Goal: Transaction & Acquisition: Purchase product/service

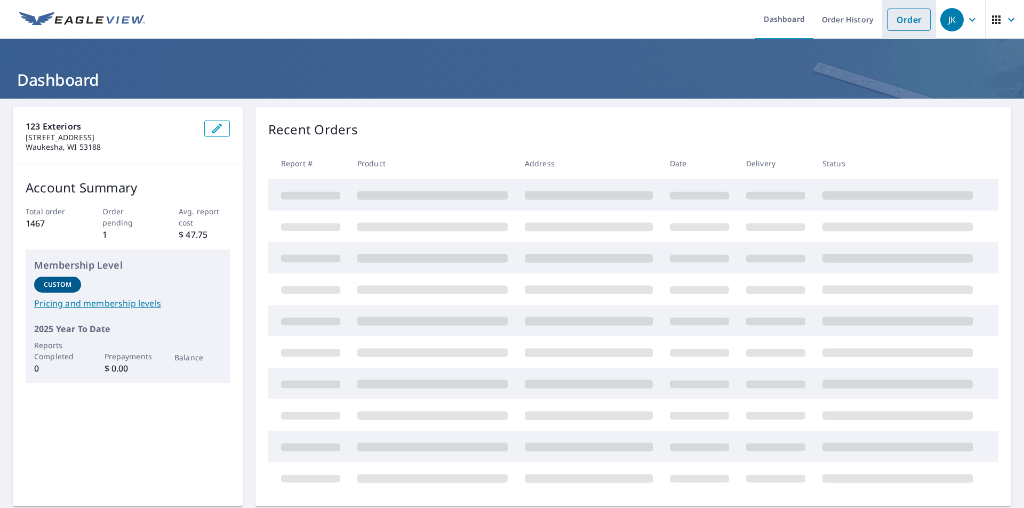
click at [895, 18] on link "Order" at bounding box center [909, 20] width 43 height 22
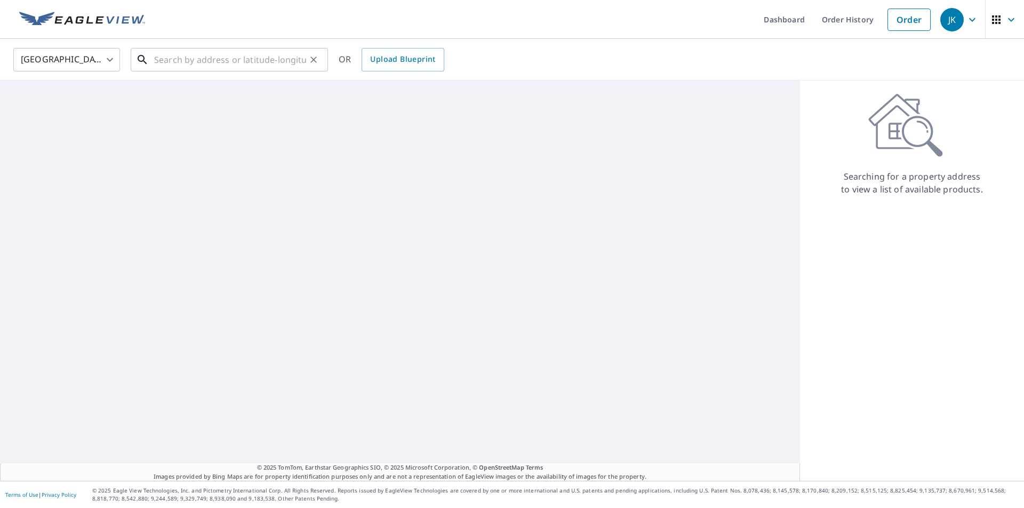
click at [216, 54] on input "text" at bounding box center [230, 60] width 152 height 30
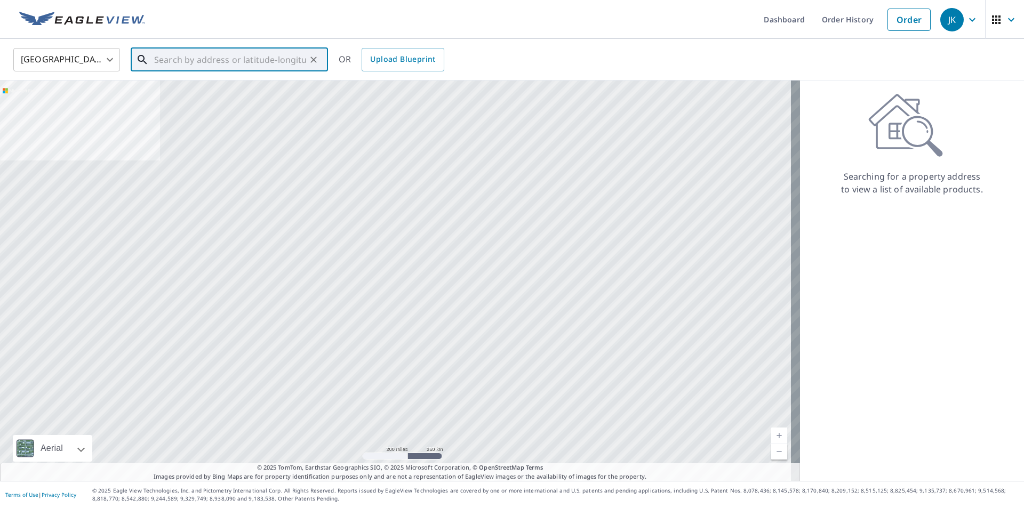
click at [230, 70] on input "text" at bounding box center [230, 60] width 152 height 30
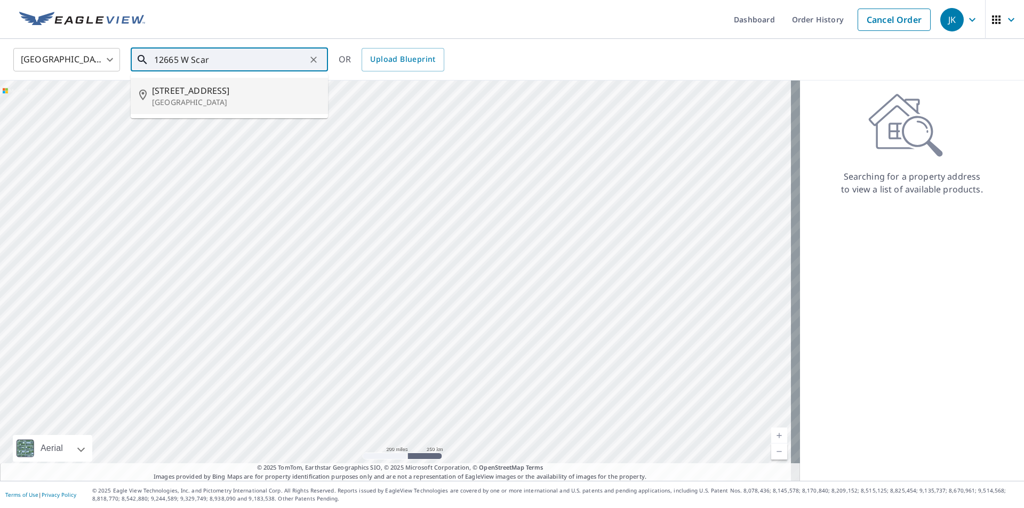
click at [221, 89] on span "[STREET_ADDRESS]" at bounding box center [236, 90] width 168 height 13
type input "[STREET_ADDRESS]"
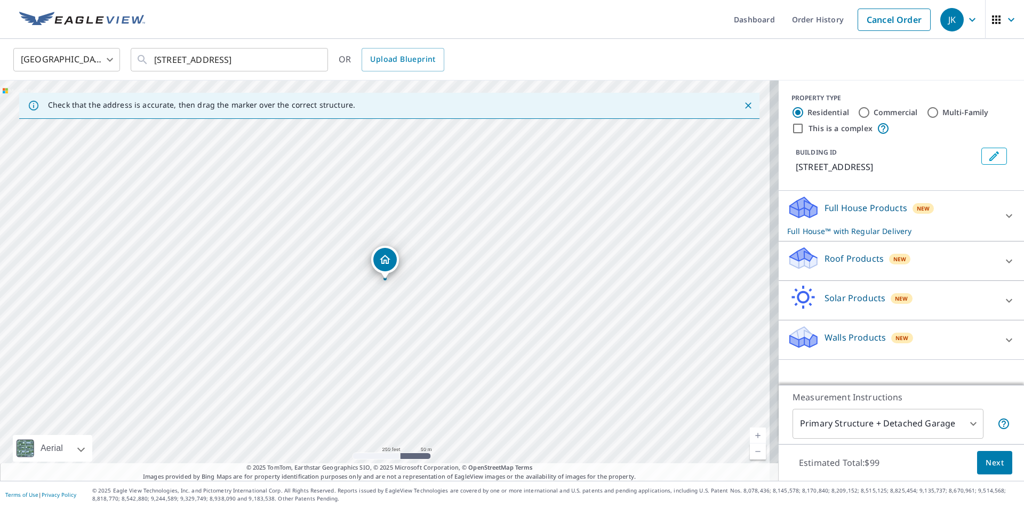
click at [1003, 268] on icon at bounding box center [1009, 261] width 13 height 13
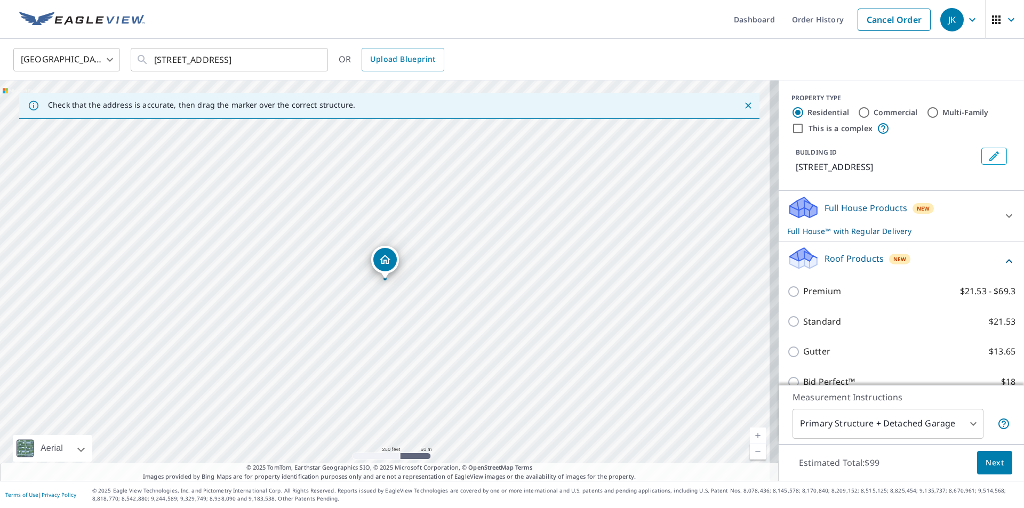
click at [804, 298] on p "Premium" at bounding box center [823, 291] width 38 height 13
click at [798, 298] on input "Premium $21.53 - $69.3" at bounding box center [796, 291] width 16 height 13
checkbox input "true"
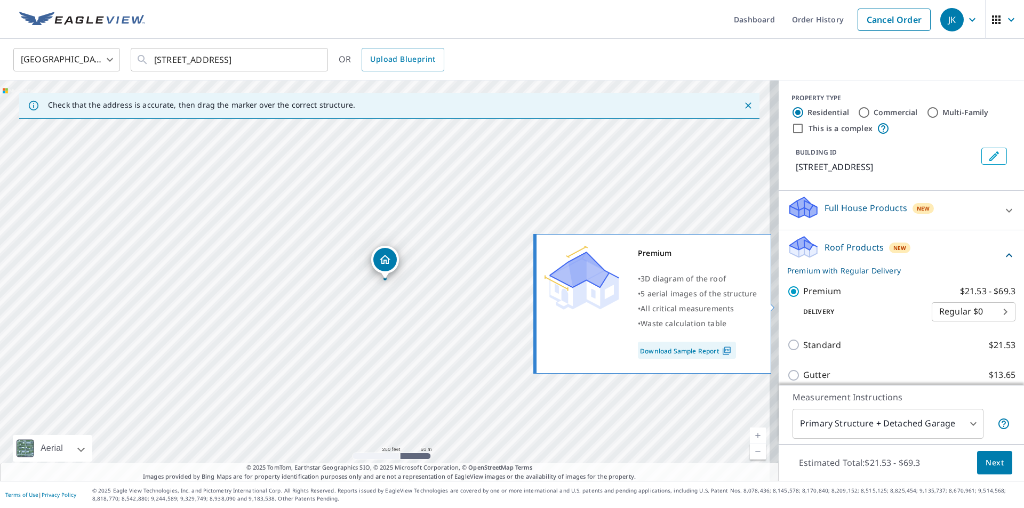
checkbox input "false"
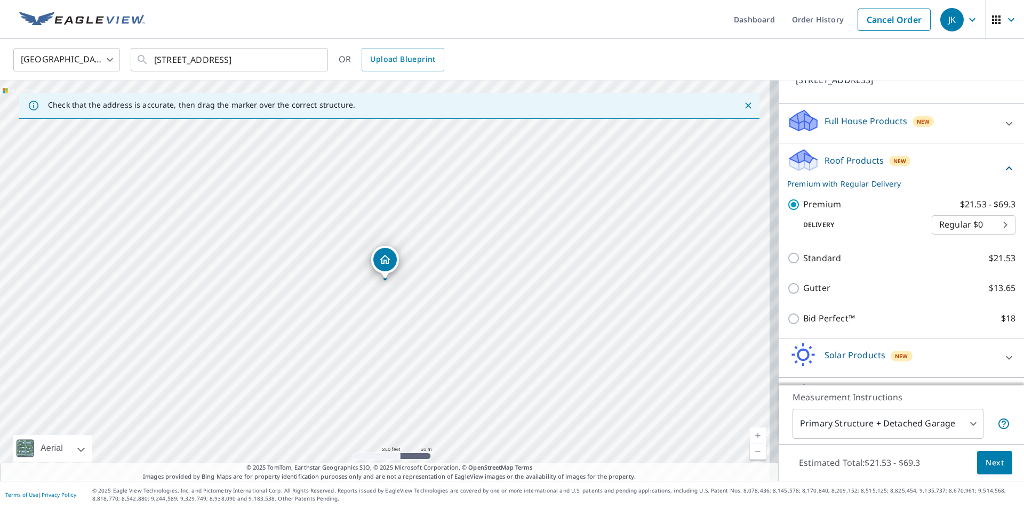
scroll to position [132, 0]
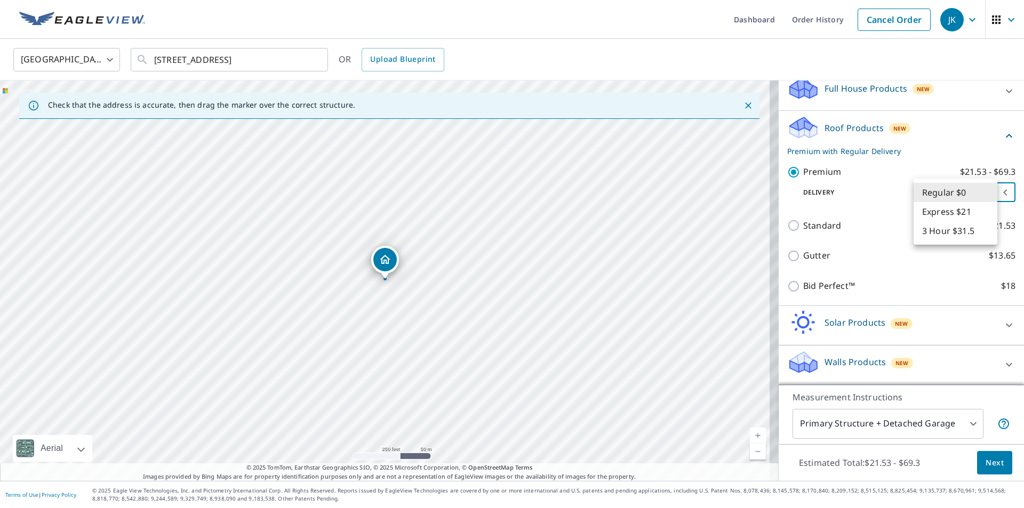
click at [957, 203] on body "JK JK Dashboard Order History Cancel Order JK United States [GEOGRAPHIC_DATA] ​…" at bounding box center [512, 254] width 1024 height 508
click at [976, 211] on li "Express $21" at bounding box center [956, 211] width 84 height 19
click at [971, 146] on p "Premium with Express Delivery" at bounding box center [896, 151] width 216 height 11
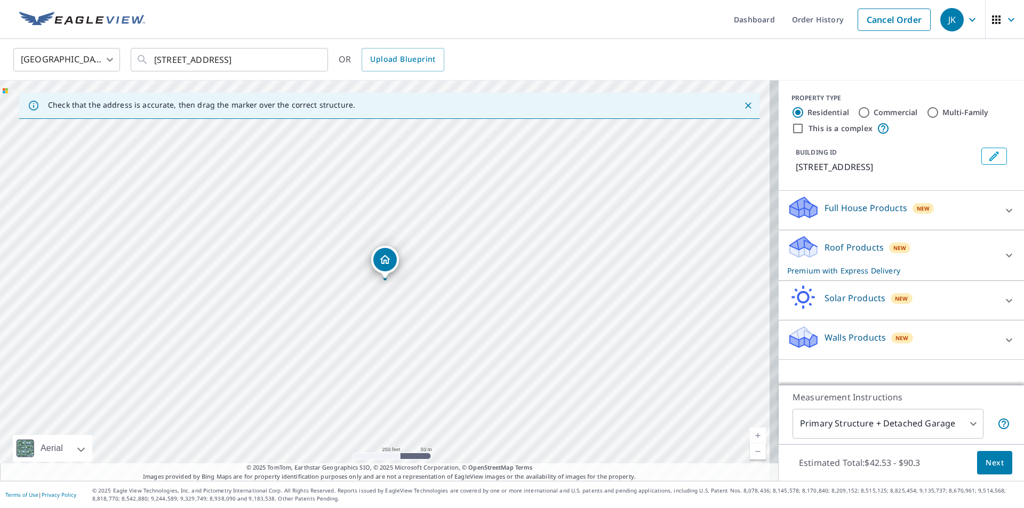
scroll to position [0, 0]
click at [997, 261] on div at bounding box center [1010, 256] width 26 height 26
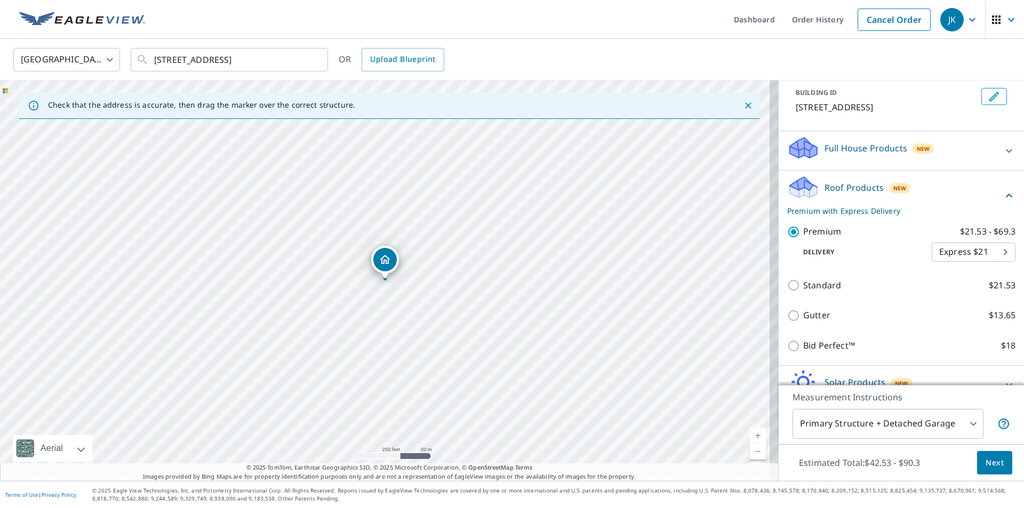
scroll to position [71, 0]
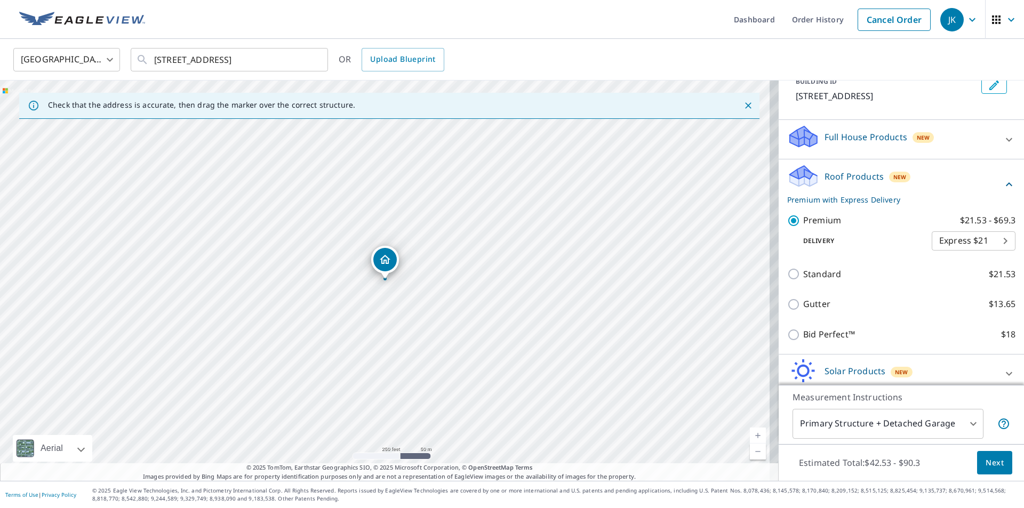
click at [989, 254] on body "JK JK Dashboard Order History Cancel Order JK United States [GEOGRAPHIC_DATA] ​…" at bounding box center [512, 254] width 1024 height 508
click at [964, 275] on li "3 Hour $31.5" at bounding box center [956, 273] width 84 height 19
type input "7"
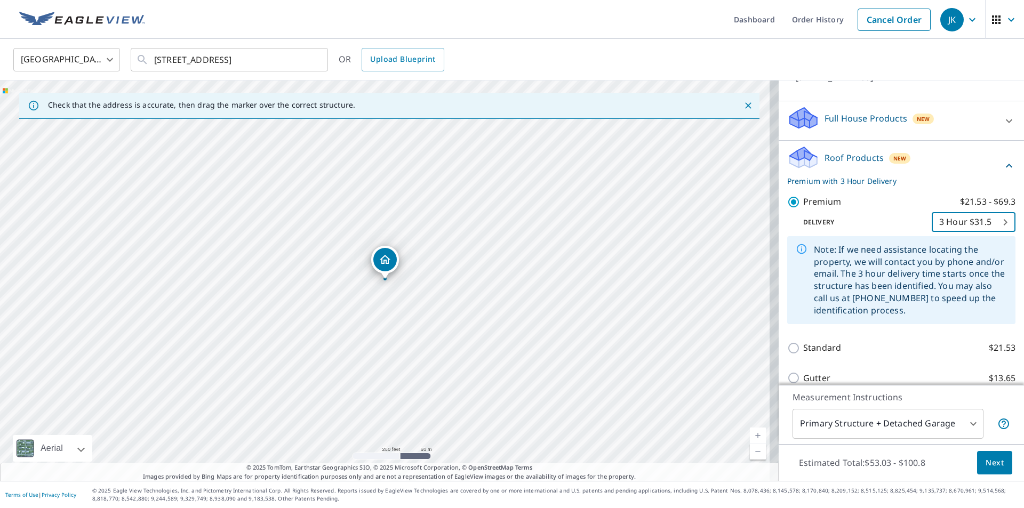
scroll to position [60, 0]
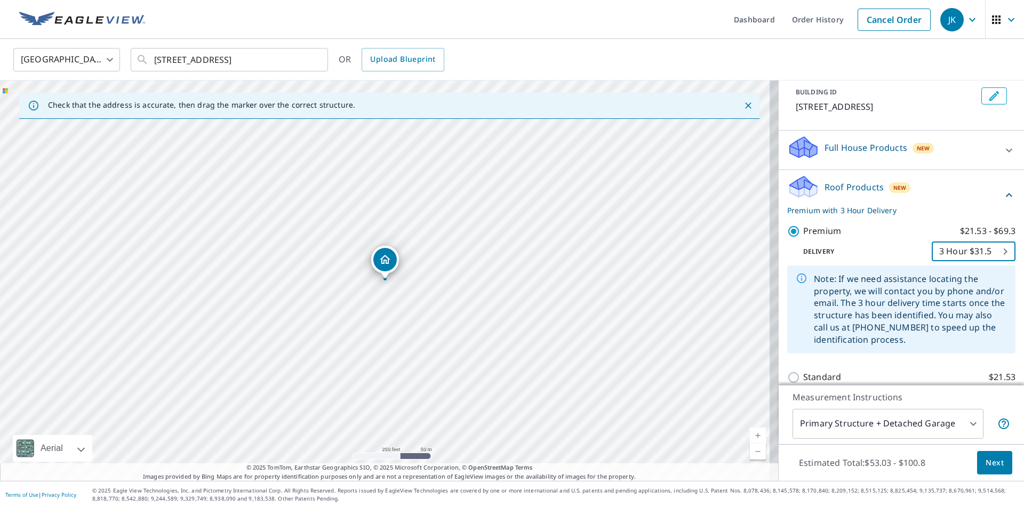
click at [986, 458] on span "Next" at bounding box center [995, 463] width 18 height 13
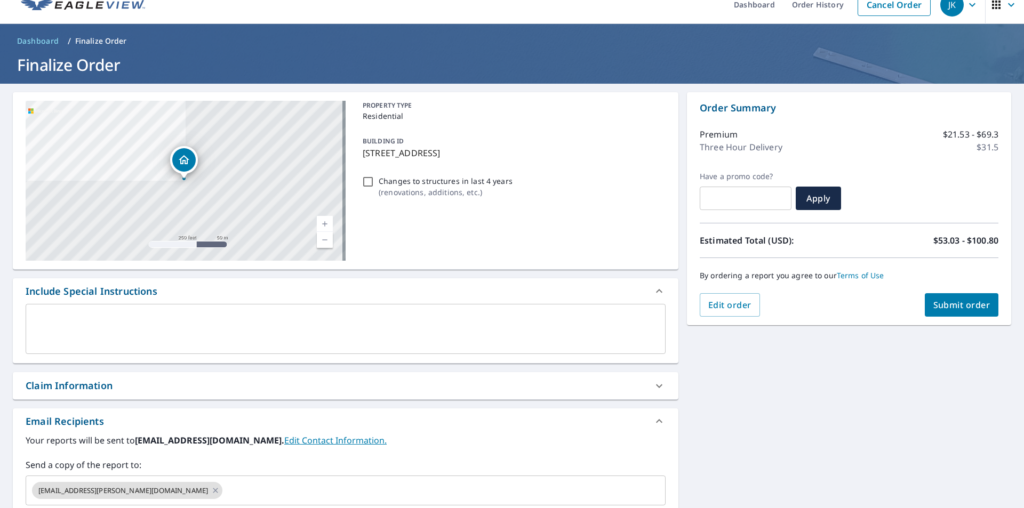
scroll to position [36, 0]
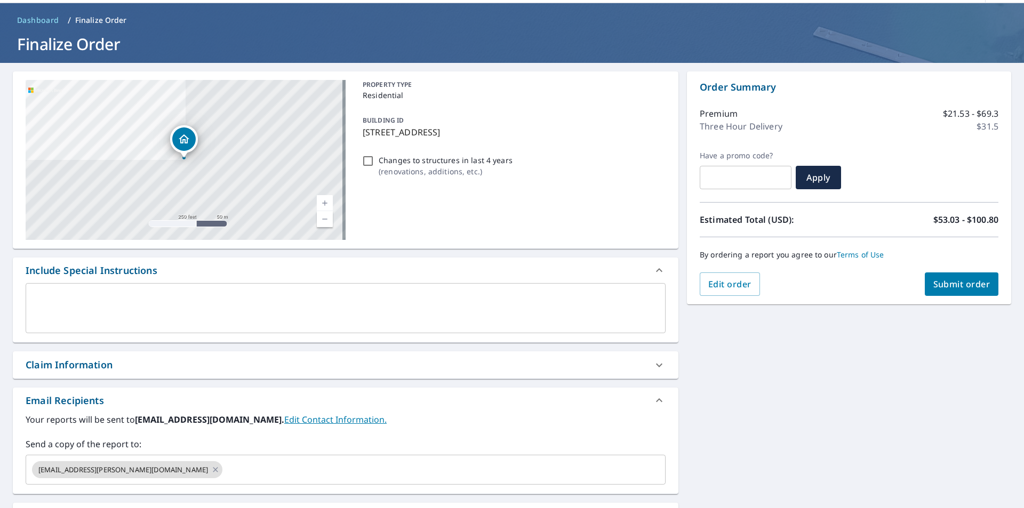
click at [253, 368] on div "Claim Information" at bounding box center [336, 365] width 621 height 14
checkbox input "true"
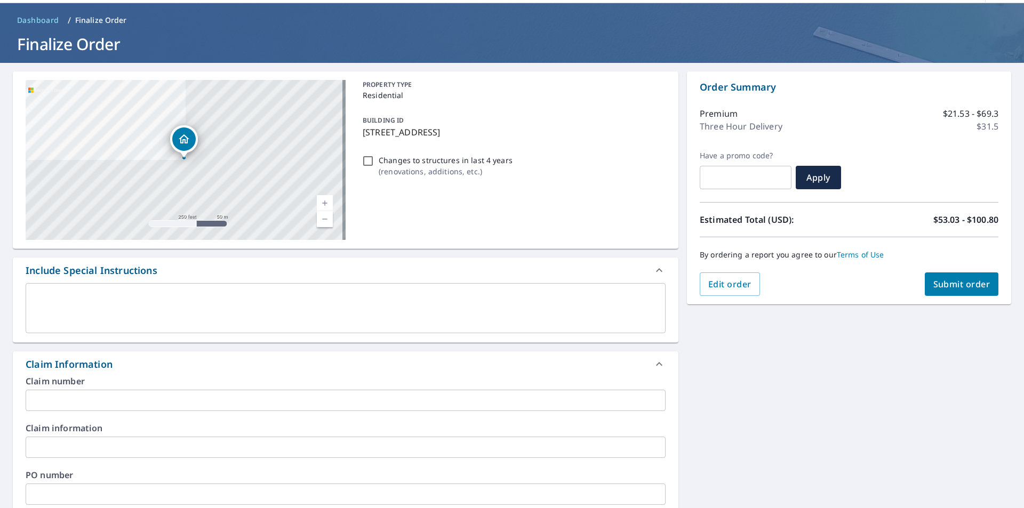
drag, startPoint x: 173, startPoint y: 411, endPoint x: 197, endPoint y: 392, distance: 30.7
click at [174, 411] on div "Claim number ​ Claim information ​ PO number ​ Date of loss ​ Cat ID ​" at bounding box center [346, 492] width 666 height 231
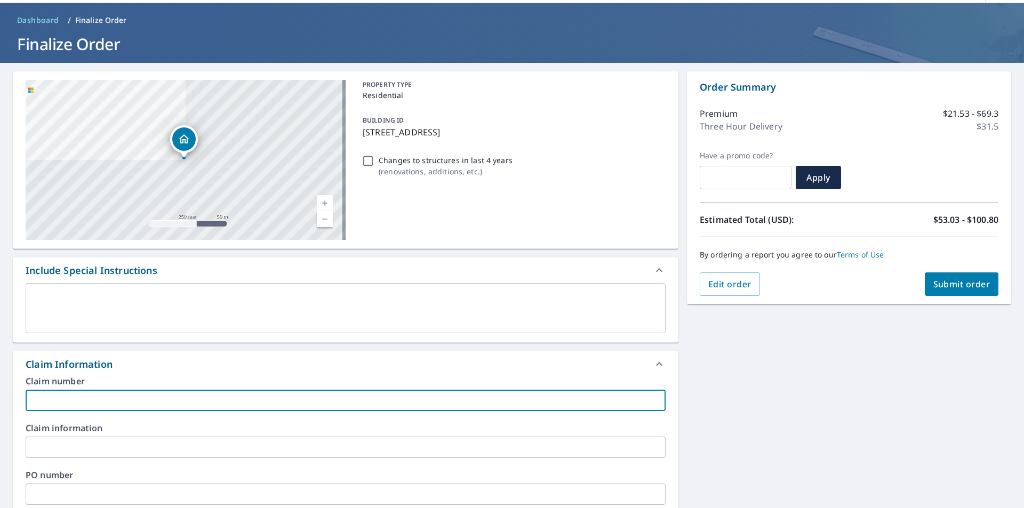
drag, startPoint x: 197, startPoint y: 392, endPoint x: 189, endPoint y: 394, distance: 7.8
click at [196, 392] on input "text" at bounding box center [346, 400] width 640 height 21
type input "A"
checkbox input "true"
type input "Al"
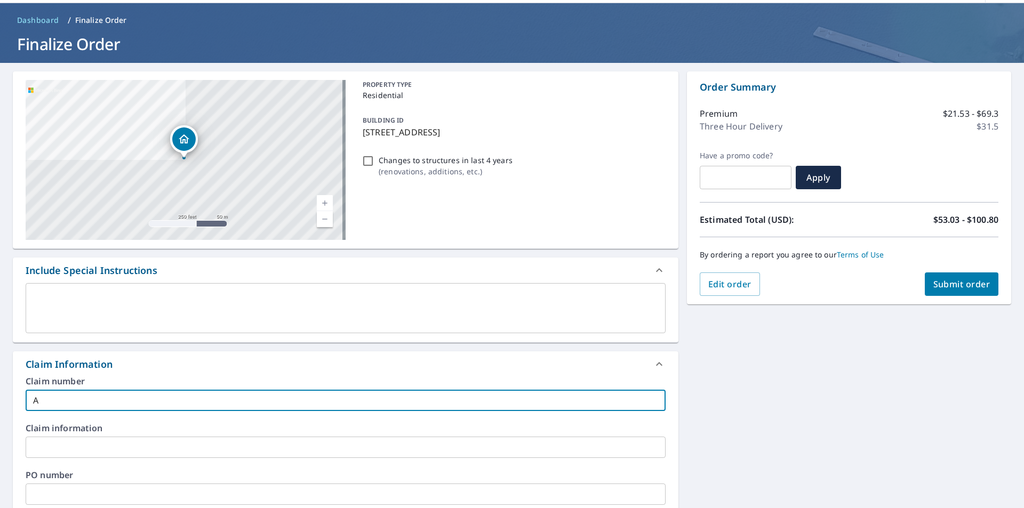
checkbox input "true"
type input "Ale"
checkbox input "true"
type input "[PERSON_NAME]"
checkbox input "true"
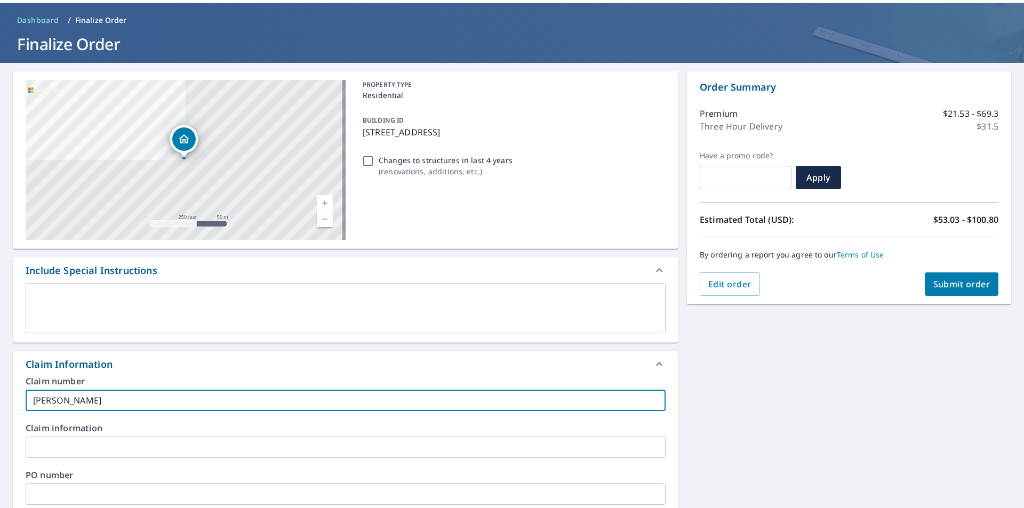
type input "[PERSON_NAME]"
checkbox input "true"
type input "[PERSON_NAME]"
checkbox input "true"
type input "[PERSON_NAME]"
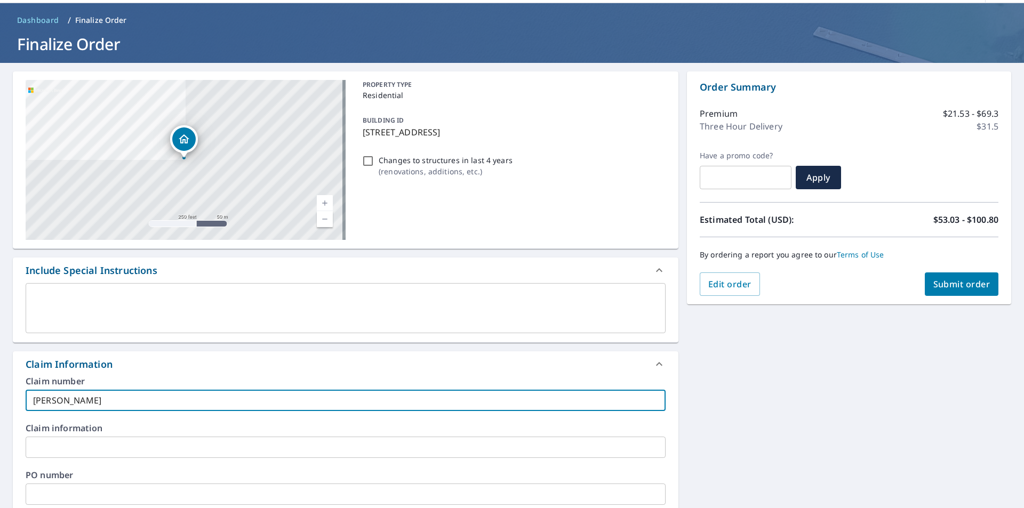
checkbox input "true"
type input "[PERSON_NAME]"
checkbox input "true"
type input "[PERSON_NAME]"
checkbox input "true"
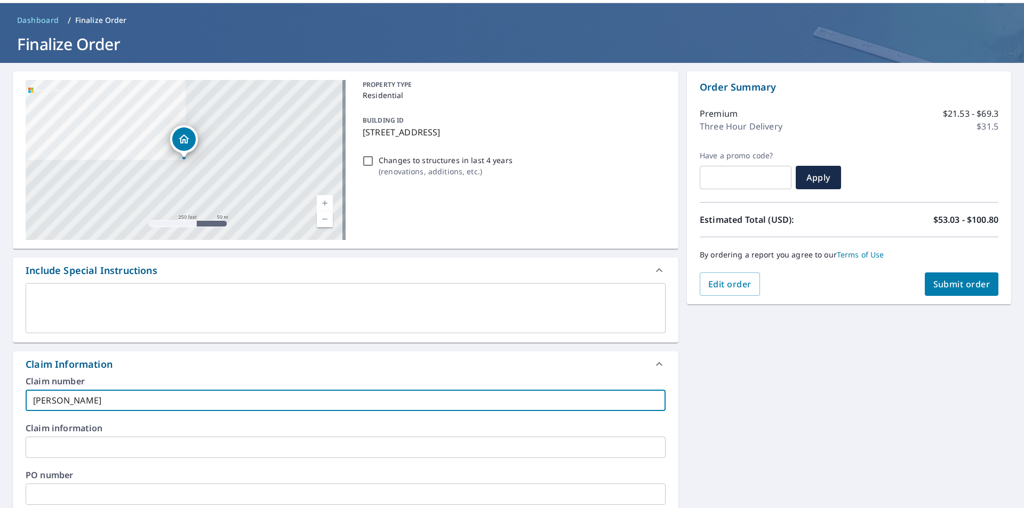
type input "[PERSON_NAME]"
checkbox input "true"
type input "[PERSON_NAME]"
checkbox input "true"
type input "[PERSON_NAME]"
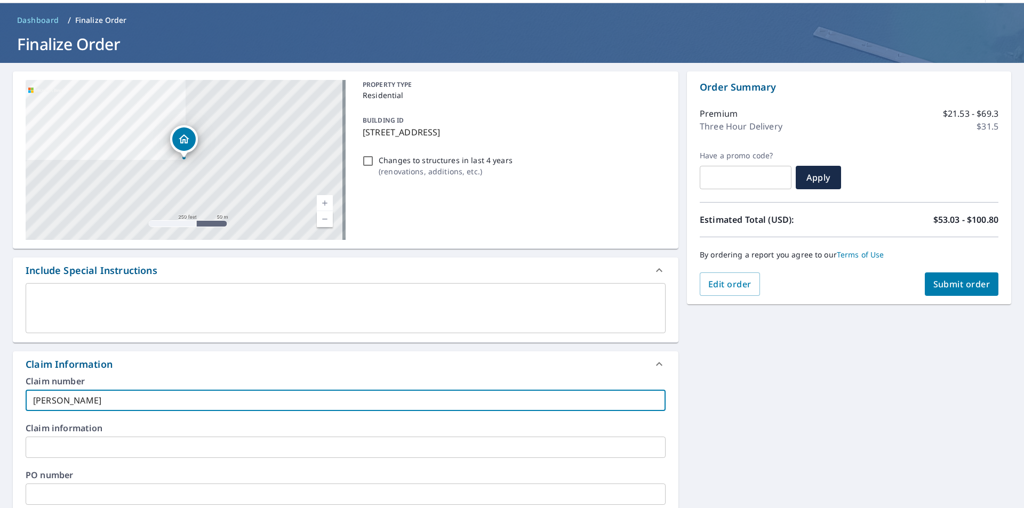
checkbox input "true"
type input "[PERSON_NAME]"
checkbox input "true"
type input "[PERSON_NAME]"
checkbox input "true"
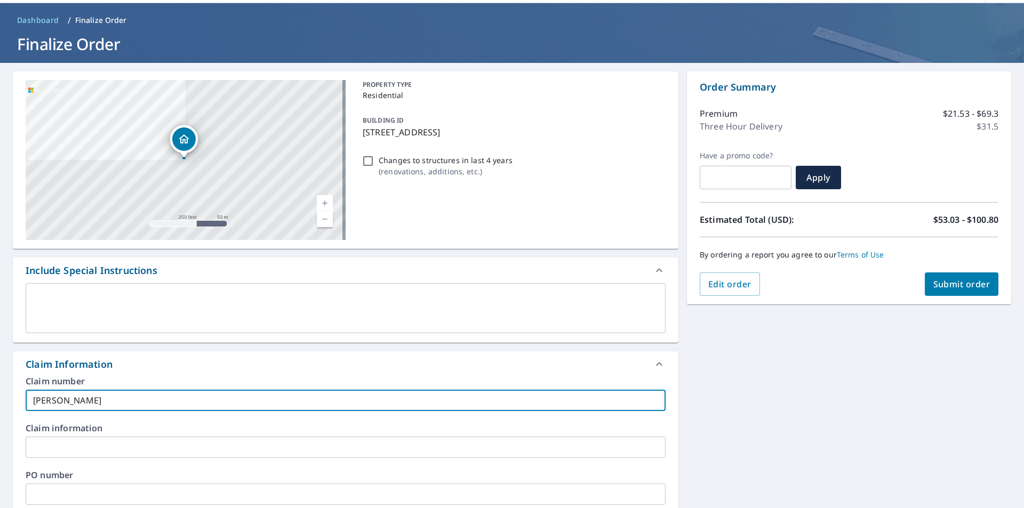
type input "[PERSON_NAME]"
checkbox input "true"
type input "[PERSON_NAME]"
checkbox input "true"
type input "[PERSON_NAME] -"
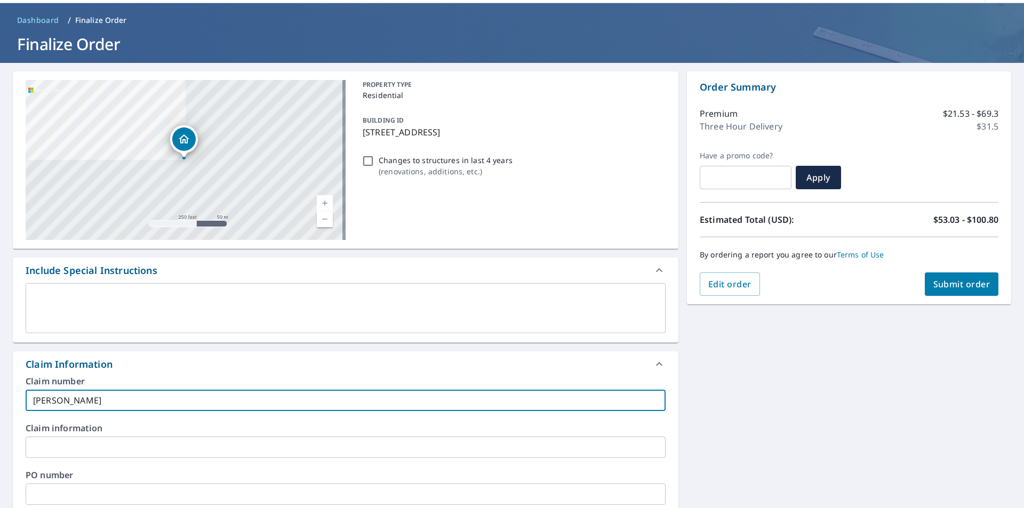
checkbox input "true"
type input "[PERSON_NAME] -"
checkbox input "true"
type input "[PERSON_NAME] - R"
checkbox input "true"
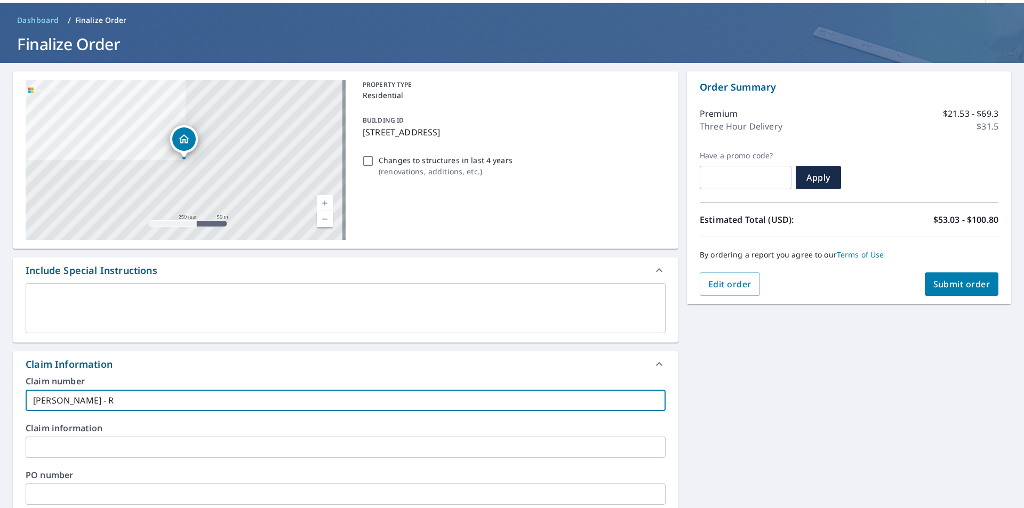
type input "[PERSON_NAME] - Re"
checkbox input "true"
type input "[PERSON_NAME] - [PERSON_NAME]"
checkbox input "true"
type input "[PERSON_NAME]"
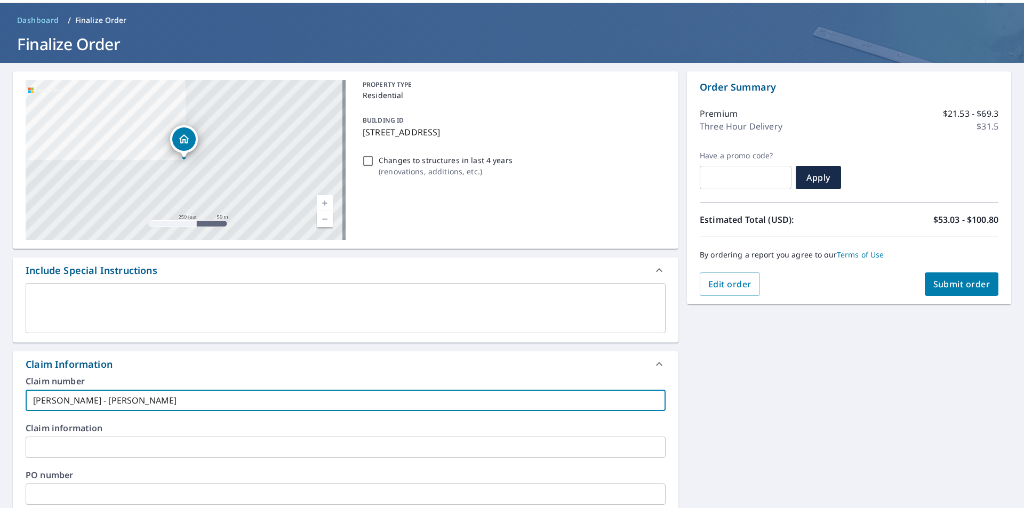
checkbox input "true"
type input "[PERSON_NAME] - Retai"
checkbox input "true"
type input "[PERSON_NAME] - Retail"
checkbox input "true"
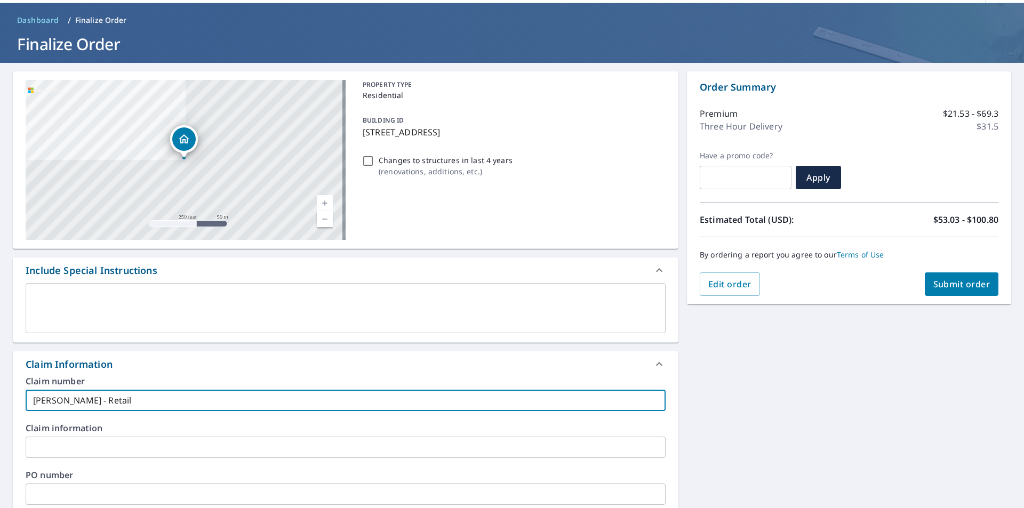
type input "[PERSON_NAME] - Retail"
click at [233, 353] on div "Claim Information" at bounding box center [346, 365] width 666 height 26
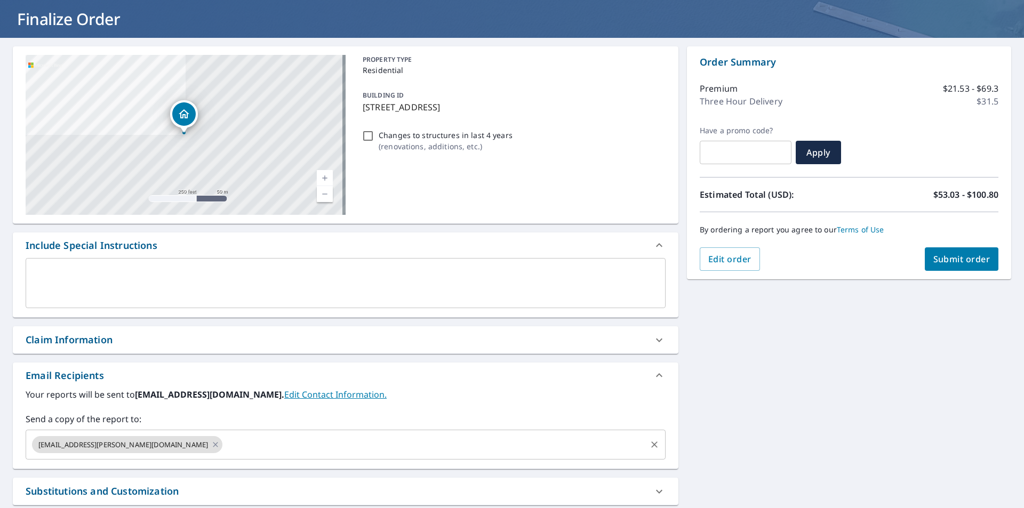
scroll to position [171, 0]
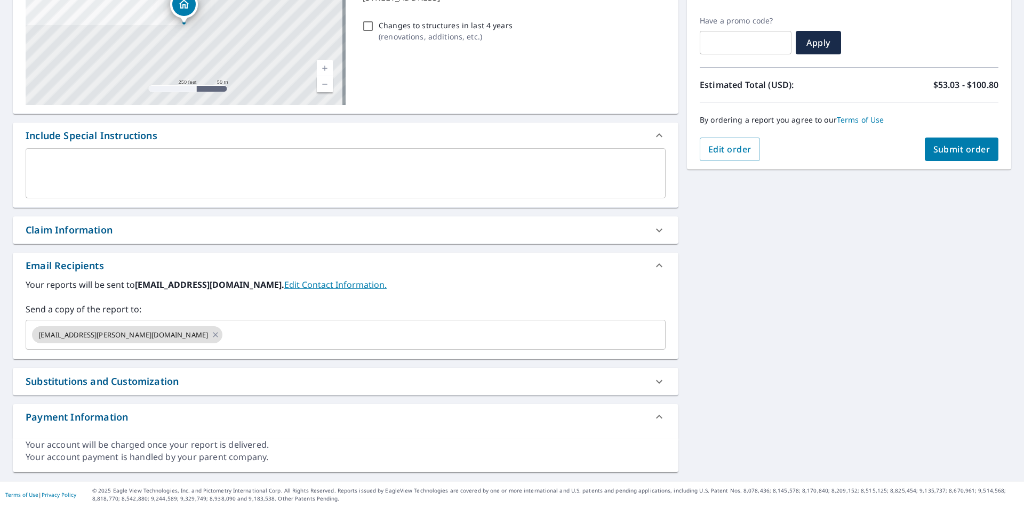
click at [273, 239] on div "Claim Information" at bounding box center [346, 230] width 666 height 27
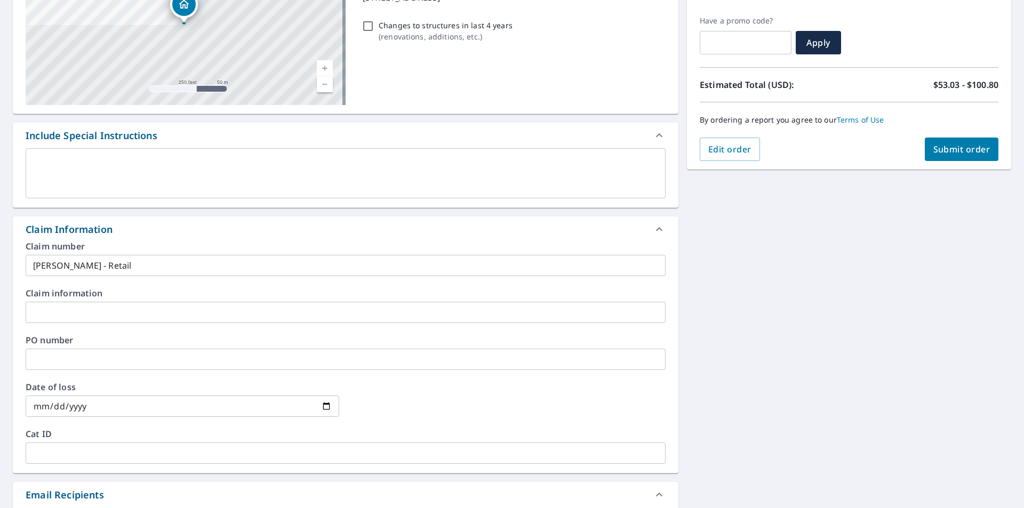
click at [273, 239] on div "Claim Information" at bounding box center [346, 230] width 666 height 26
checkbox input "true"
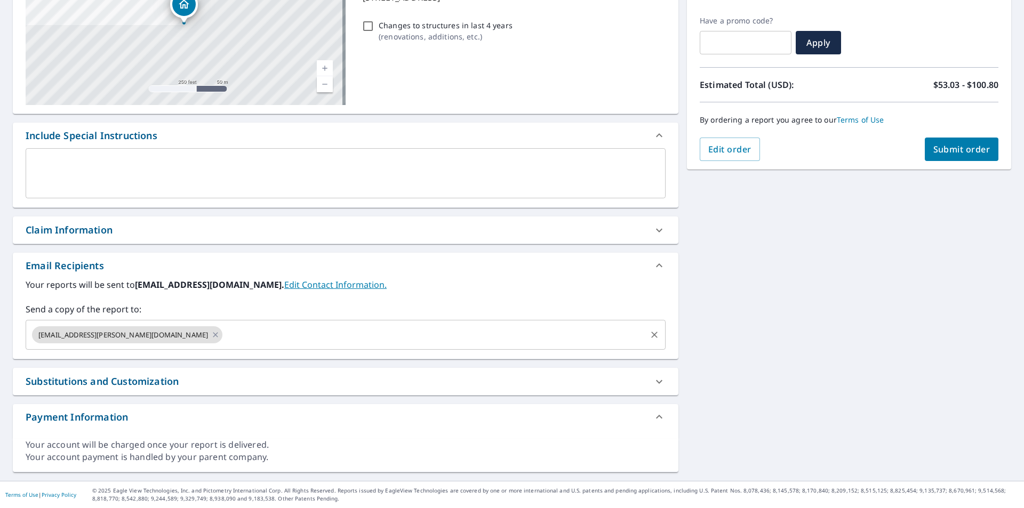
click at [224, 330] on input "text" at bounding box center [434, 335] width 421 height 20
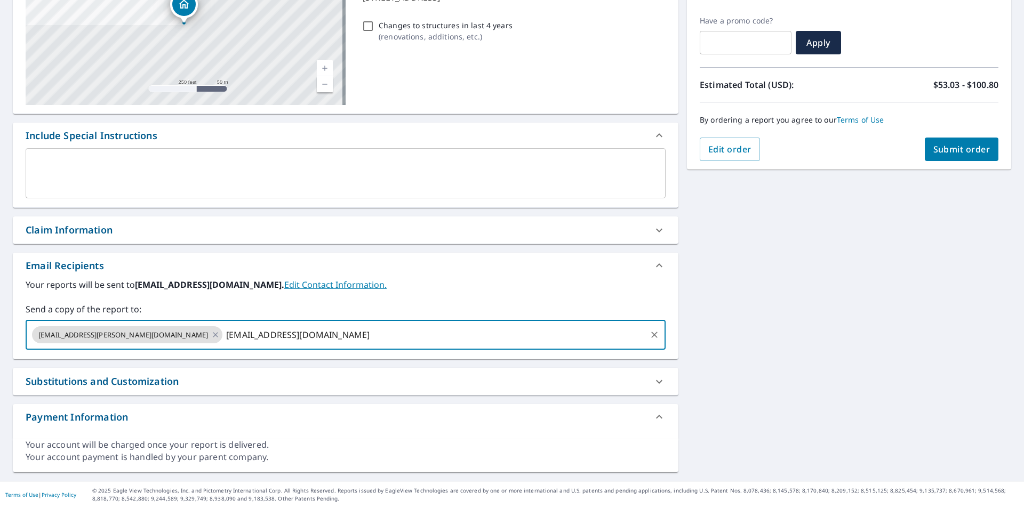
type input "[EMAIL_ADDRESS][DOMAIN_NAME]"
checkbox input "true"
click at [872, 266] on div "[STREET_ADDRESS] A standard road map Aerial A detailed look from above Labels L…" at bounding box center [512, 204] width 1024 height 553
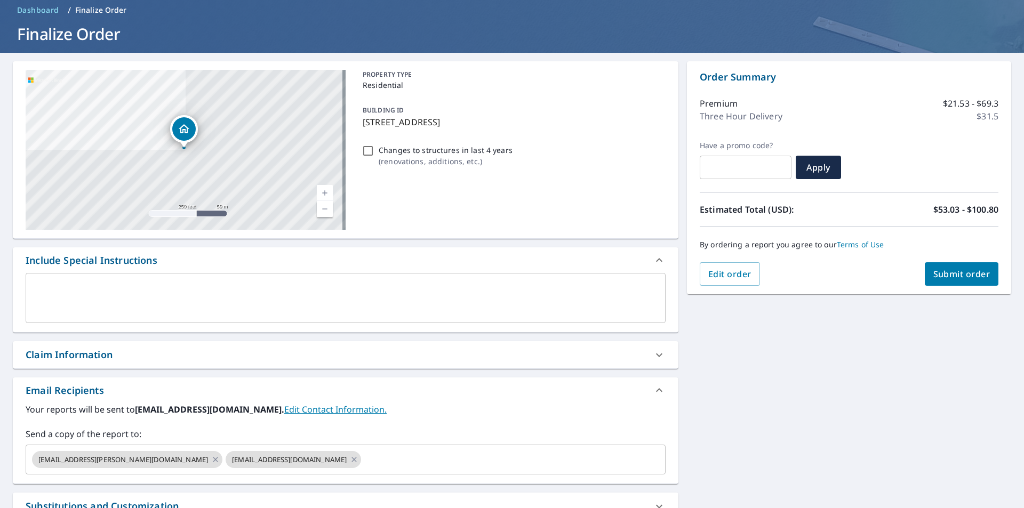
scroll to position [0, 0]
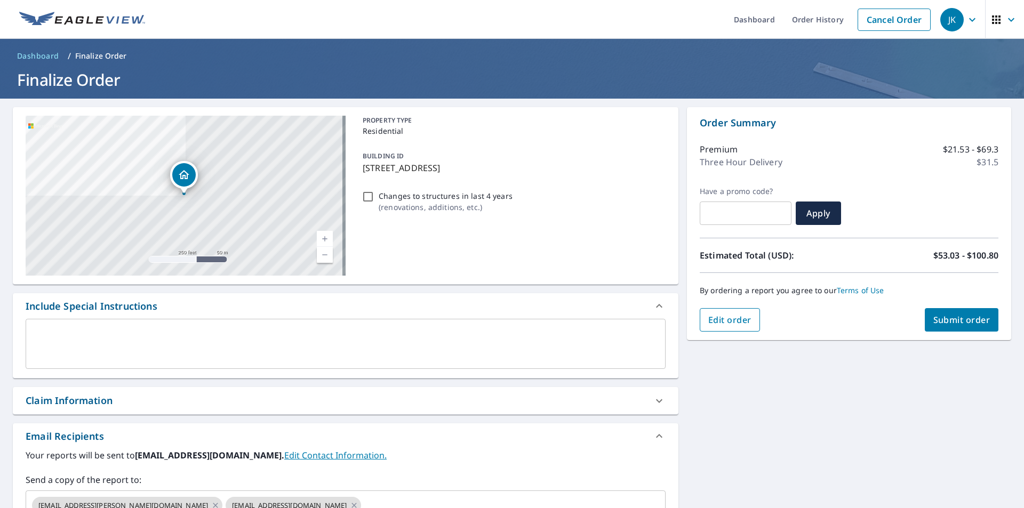
click at [737, 320] on span "Edit order" at bounding box center [730, 320] width 43 height 12
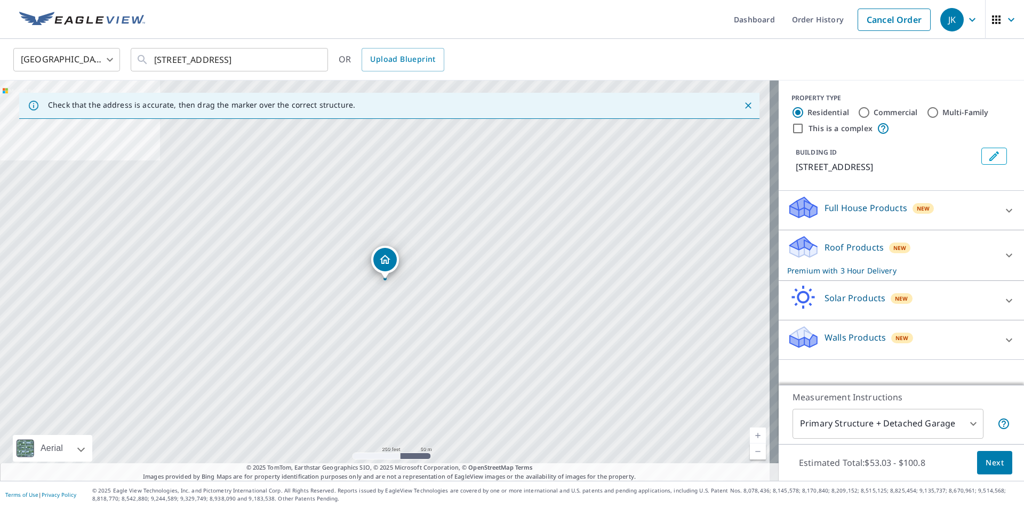
click at [967, 257] on div "Roof Products New Premium with 3 Hour Delivery" at bounding box center [892, 256] width 209 height 42
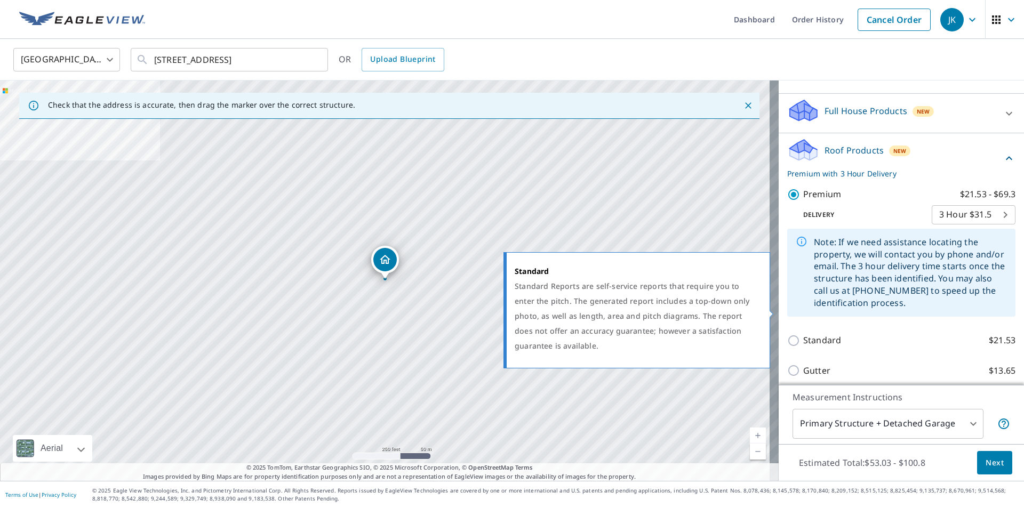
scroll to position [142, 0]
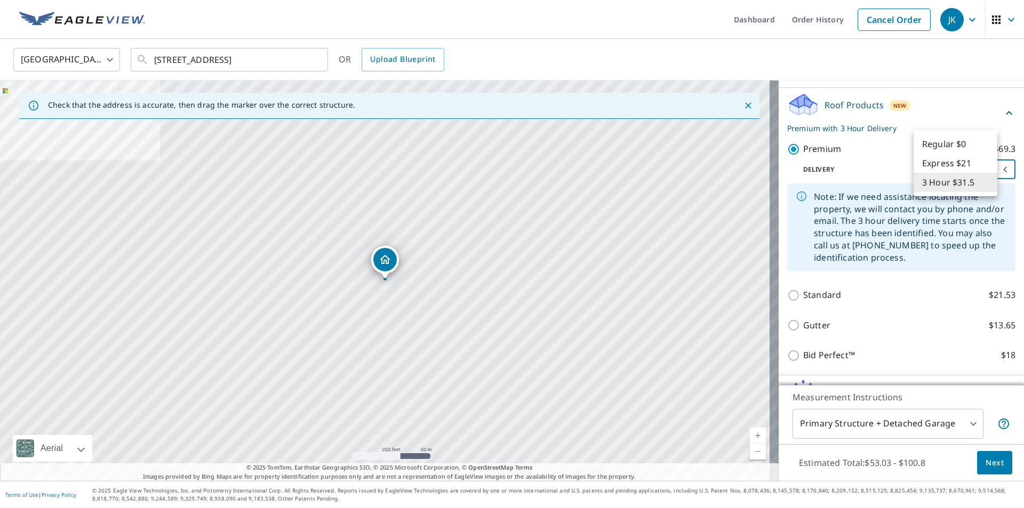
click at [955, 184] on body "JK JK Dashboard Order History Cancel Order JK United States [GEOGRAPHIC_DATA] ​…" at bounding box center [512, 254] width 1024 height 508
click at [964, 145] on li "Regular $0" at bounding box center [956, 143] width 84 height 19
type input "8"
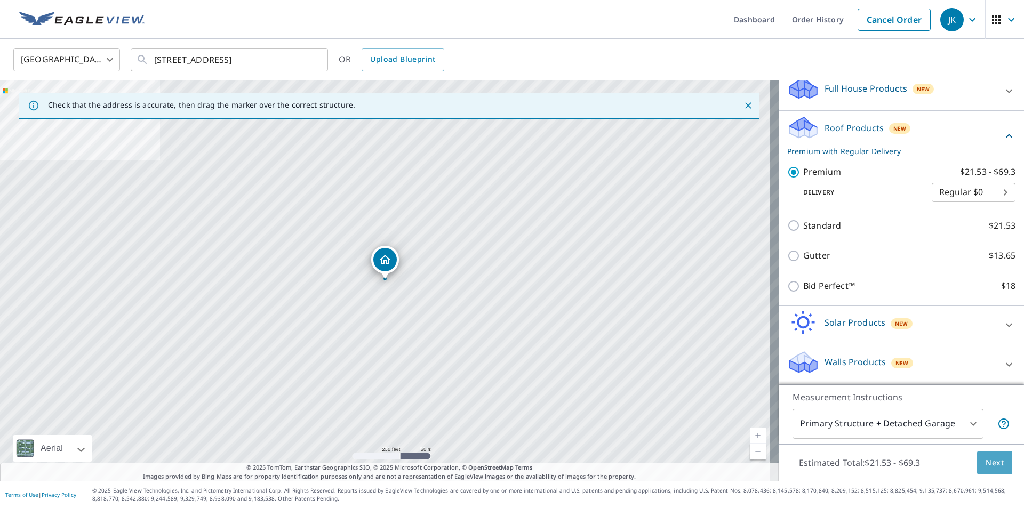
click at [993, 465] on span "Next" at bounding box center [995, 463] width 18 height 13
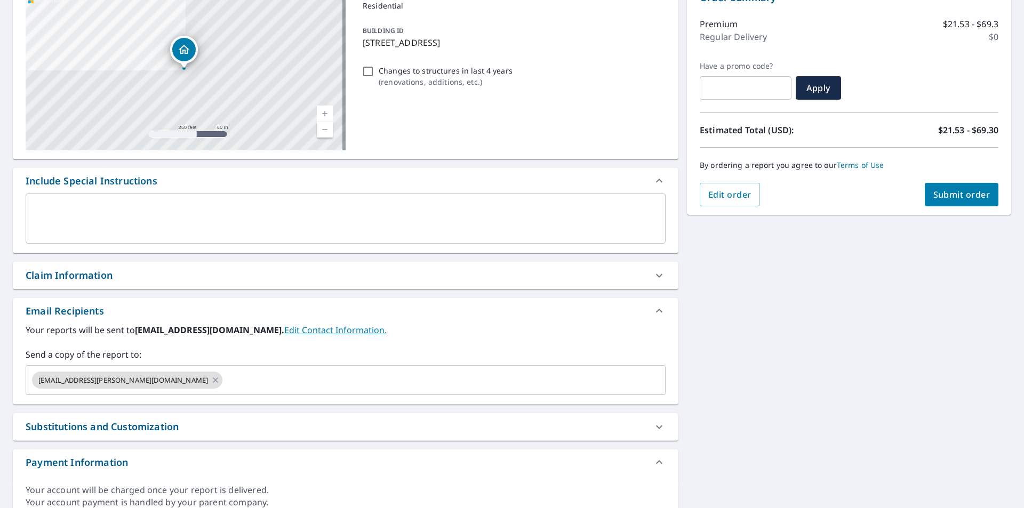
scroll to position [142, 0]
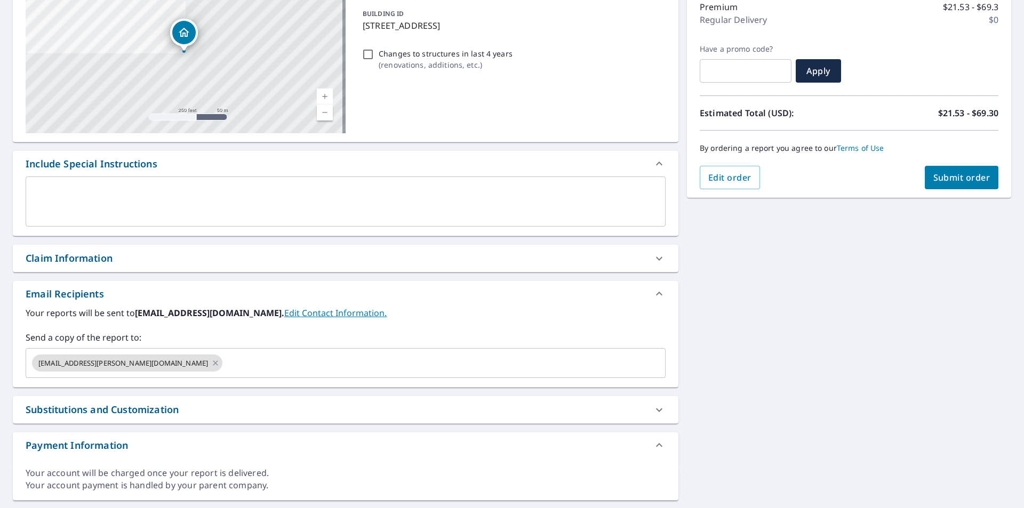
click at [178, 248] on div "Claim Information" at bounding box center [346, 258] width 666 height 27
checkbox input "true"
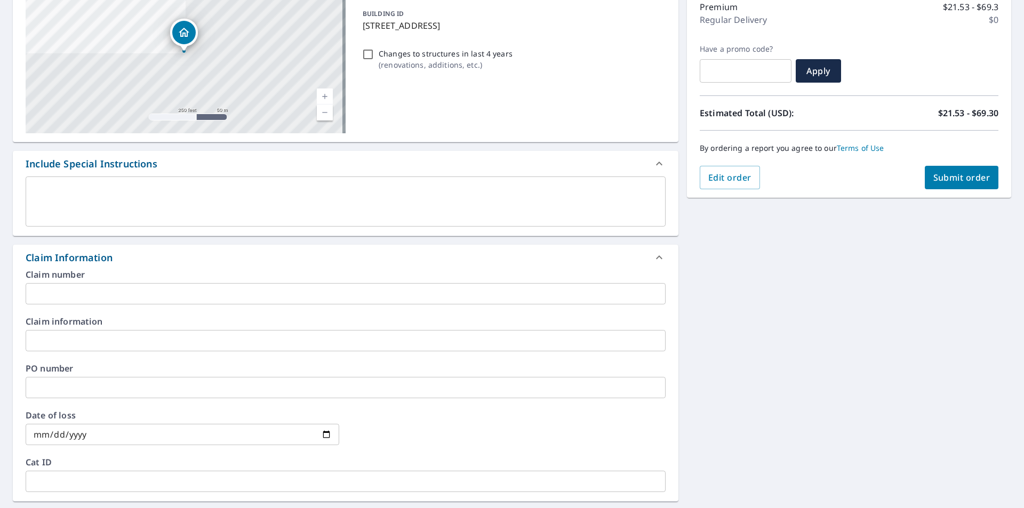
click at [149, 292] on input "text" at bounding box center [346, 293] width 640 height 21
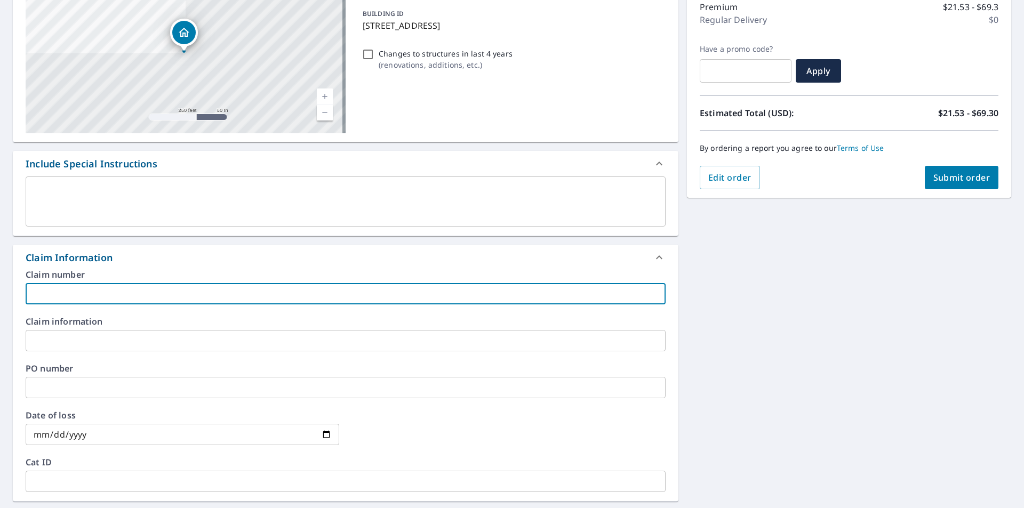
type input "A"
checkbox input "true"
type input "Al"
checkbox input "true"
type input "Ale"
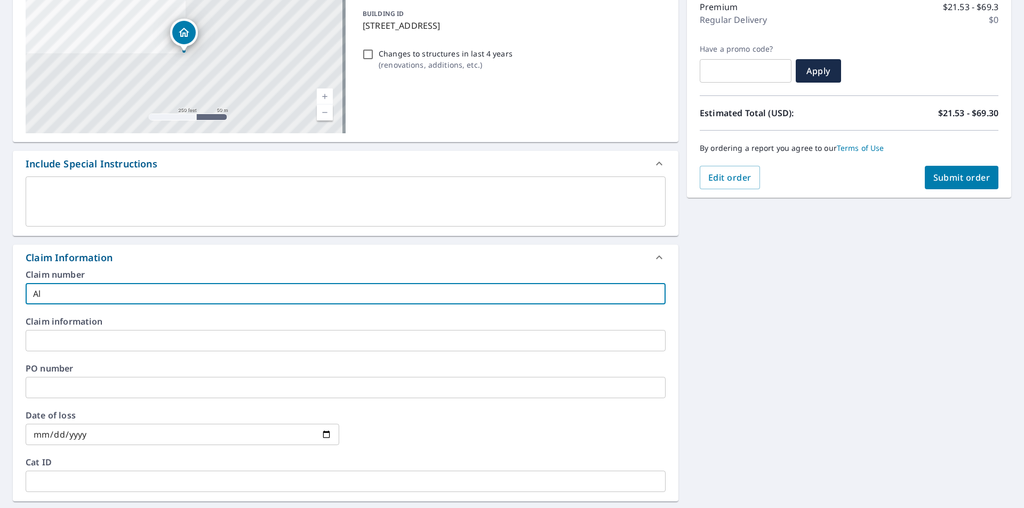
checkbox input "true"
type input "[PERSON_NAME]"
checkbox input "true"
type input "[PERSON_NAME]"
checkbox input "true"
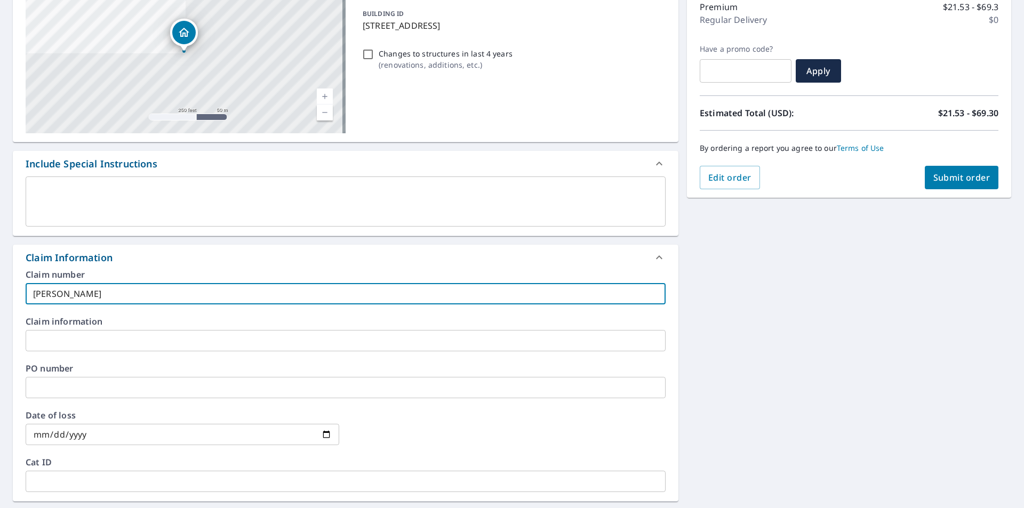
type input "[PERSON_NAME]"
checkbox input "true"
type input "[PERSON_NAME] - Retail"
click at [413, 251] on div "Claim Information" at bounding box center [336, 258] width 621 height 14
checkbox input "true"
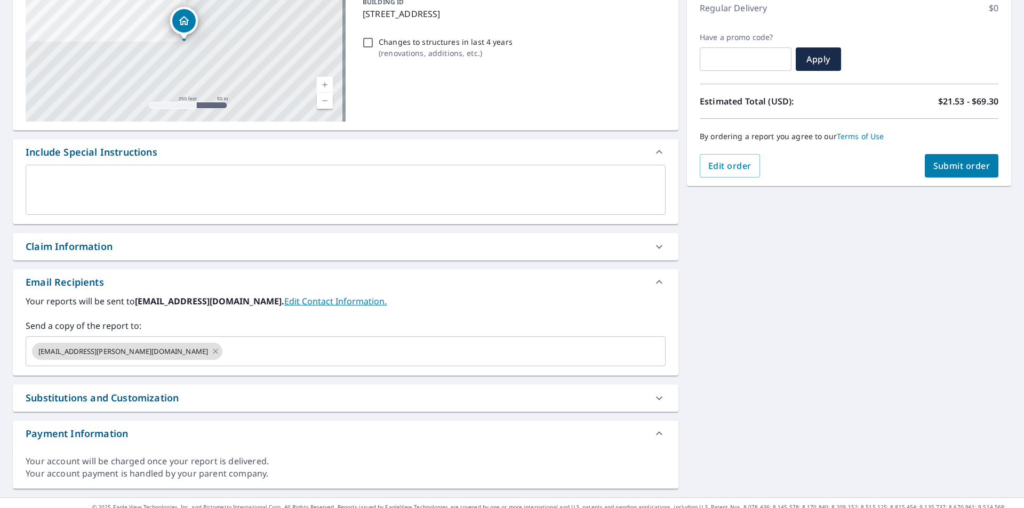
scroll to position [171, 0]
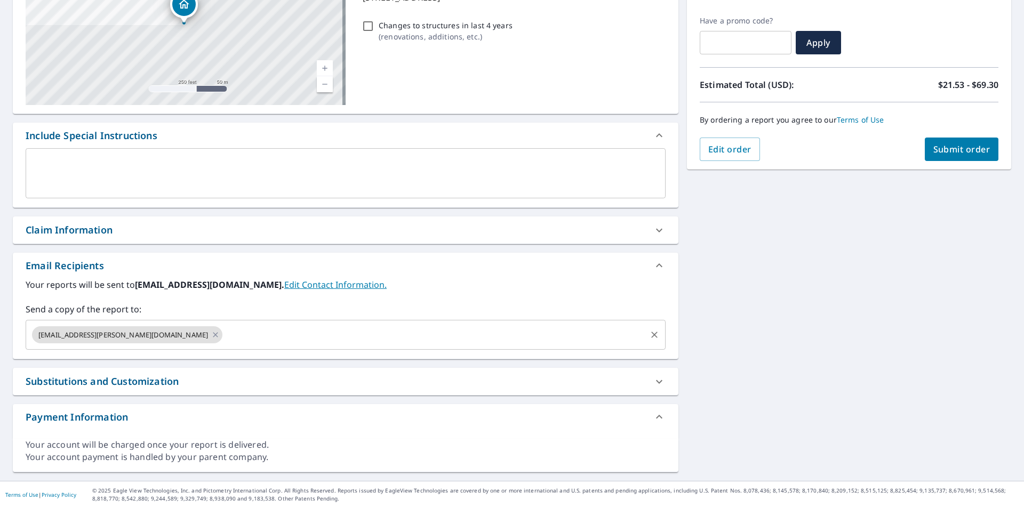
click at [205, 347] on div "[EMAIL_ADDRESS][PERSON_NAME][DOMAIN_NAME] ​" at bounding box center [346, 335] width 640 height 30
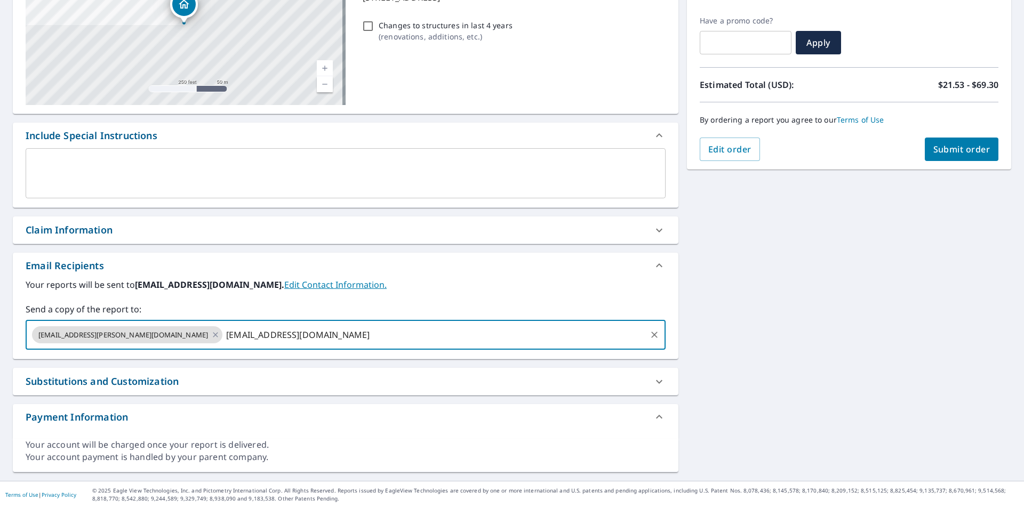
type input "[EMAIL_ADDRESS][DOMAIN_NAME]"
click at [862, 313] on div "[STREET_ADDRESS] A standard road map Aerial A detailed look from above Labels L…" at bounding box center [512, 204] width 1024 height 553
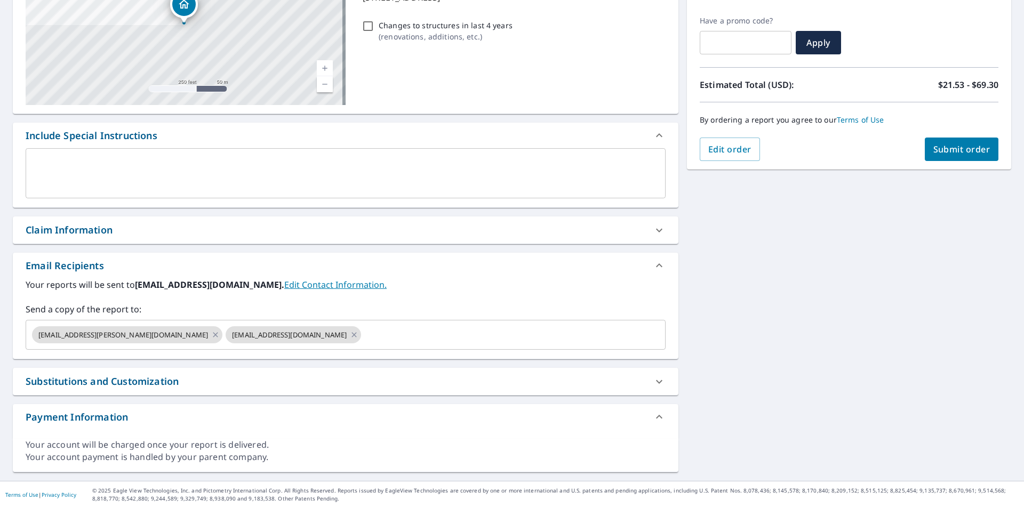
click at [956, 150] on span "Submit order" at bounding box center [962, 150] width 57 height 12
checkbox input "true"
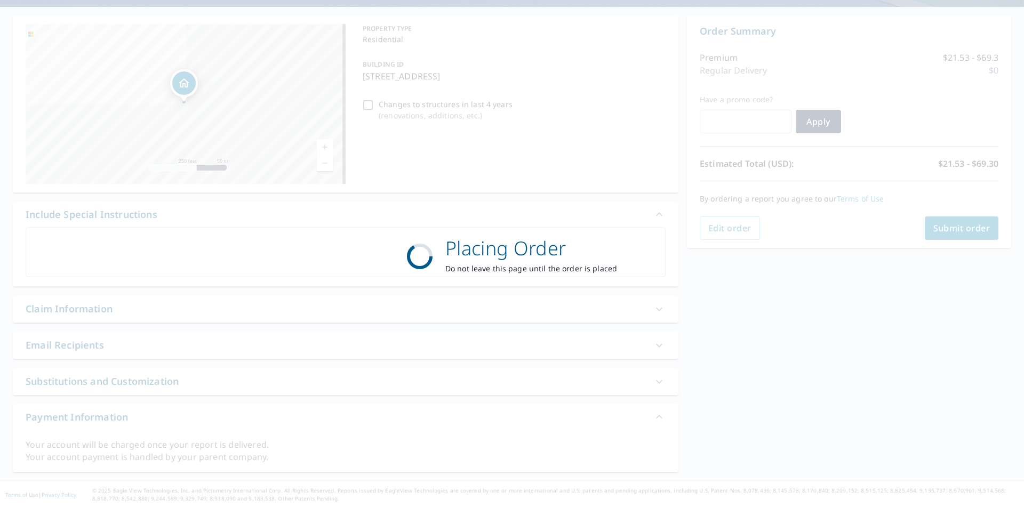
scroll to position [92, 0]
